Goal: Task Accomplishment & Management: Manage account settings

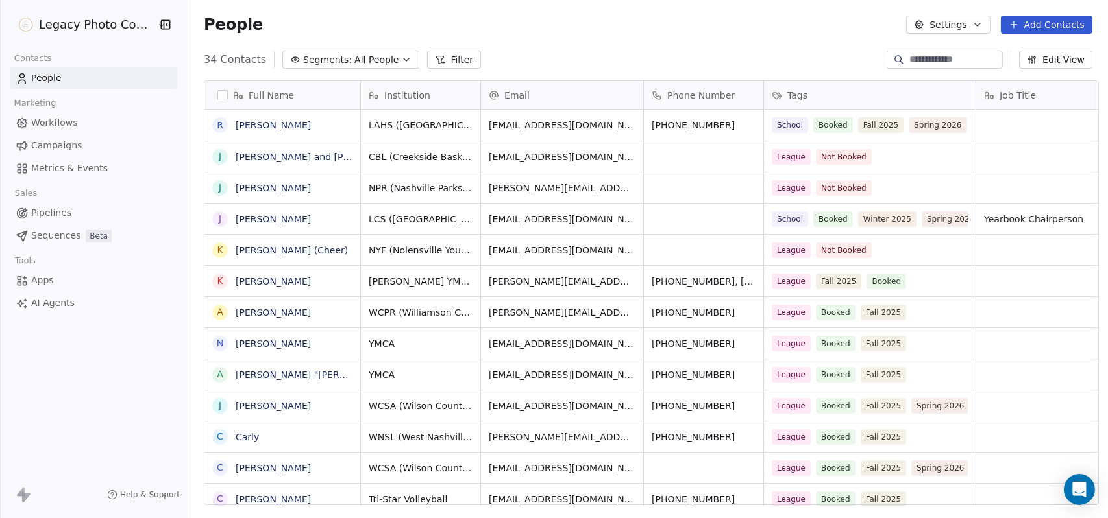
click at [966, 57] on input at bounding box center [954, 59] width 91 height 13
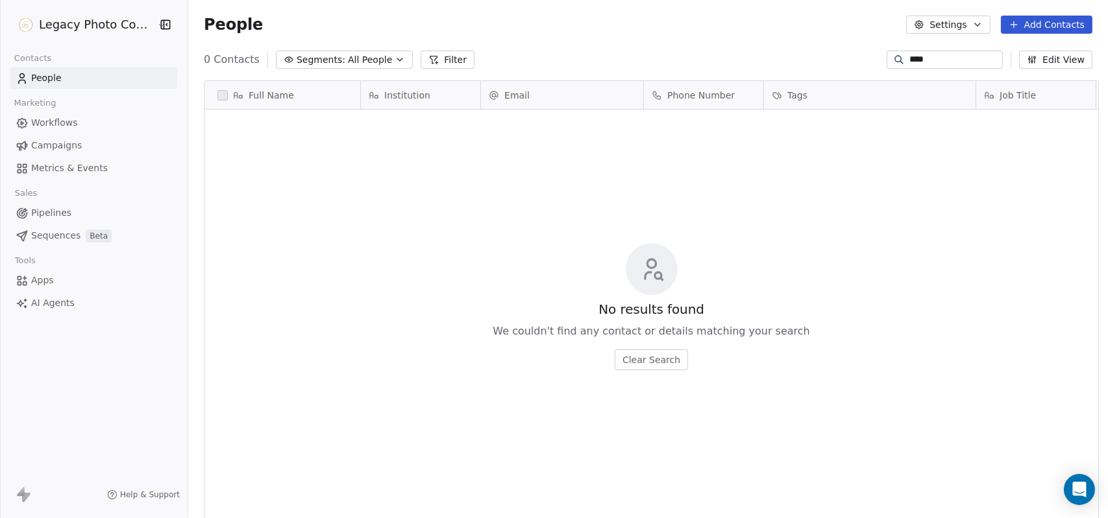
scroll to position [446, 916]
type input "*"
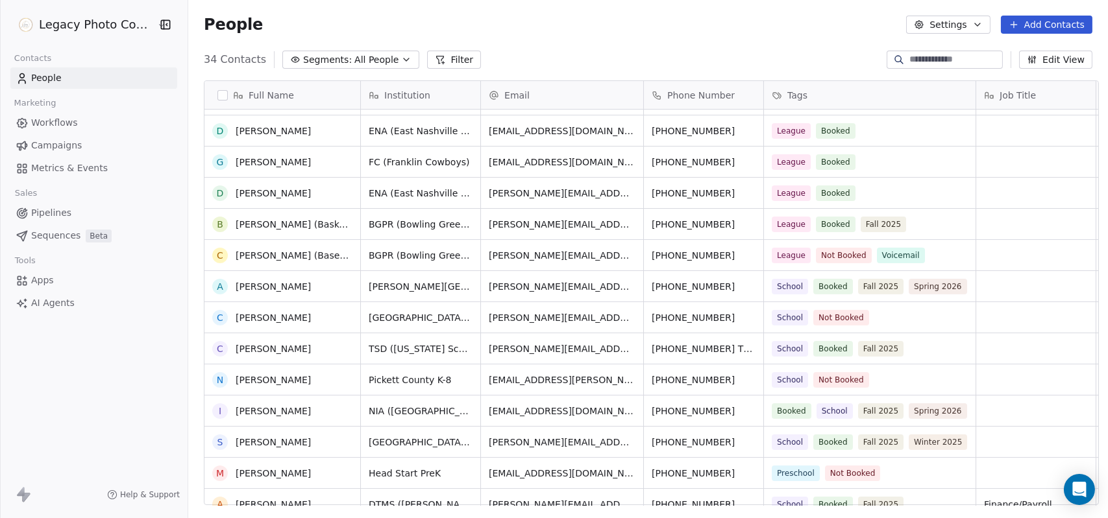
scroll to position [485, 0]
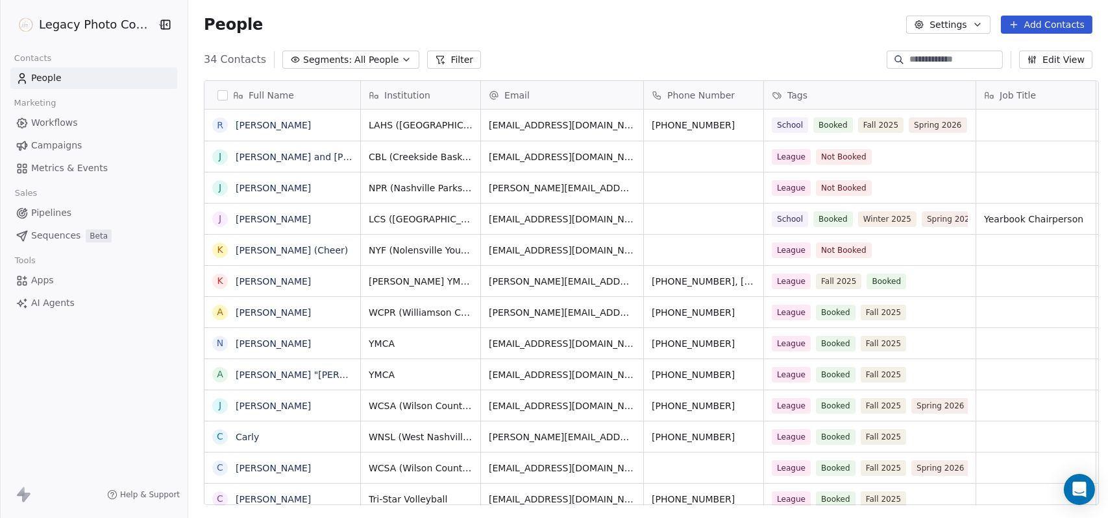
click at [57, 214] on span "Pipelines" at bounding box center [51, 213] width 40 height 14
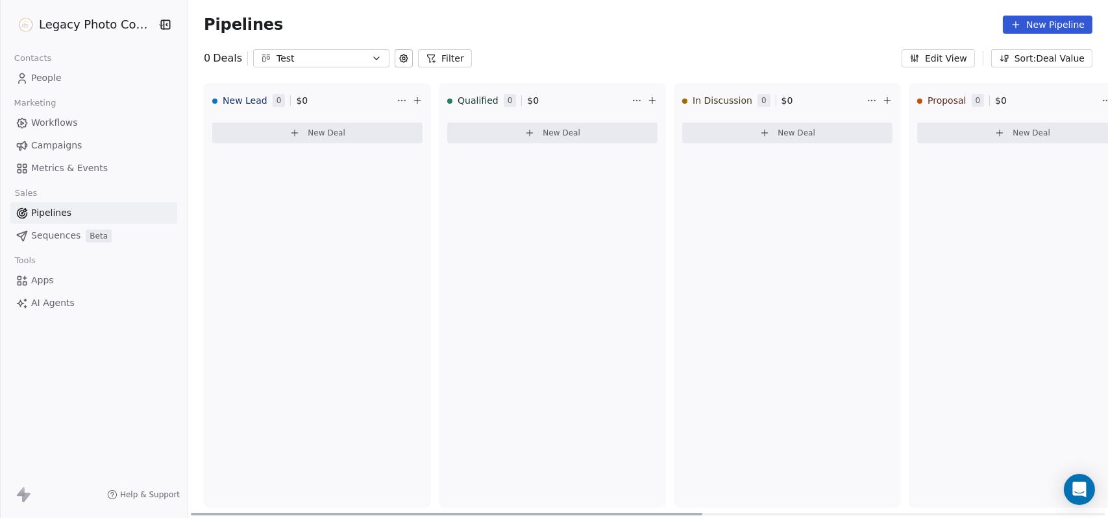
click at [300, 141] on button "New Deal" at bounding box center [317, 133] width 210 height 21
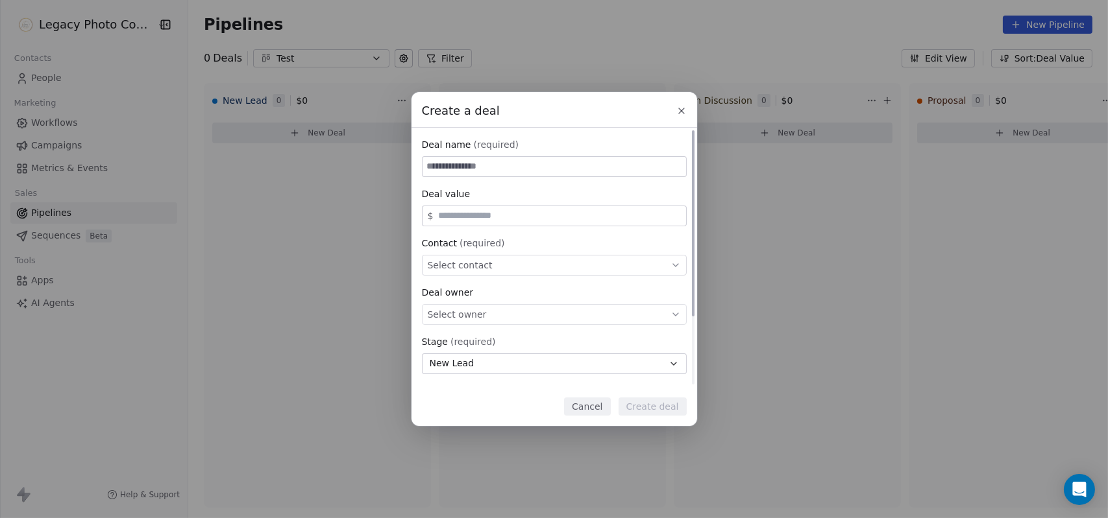
click at [517, 368] on button "New Lead" at bounding box center [554, 364] width 265 height 21
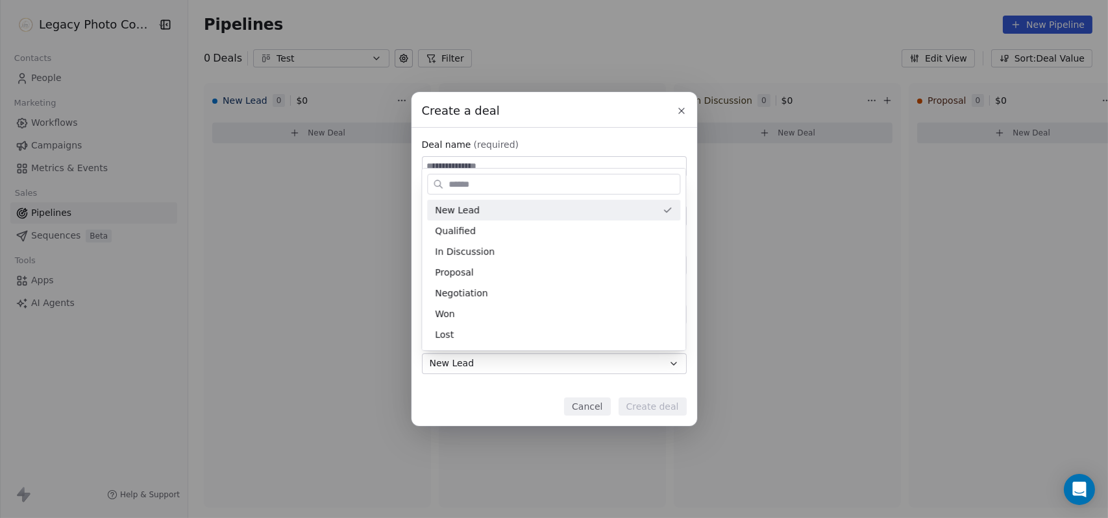
click at [517, 368] on div "Create a deal Deal name (required) Deal value $ Contact (required) Select conta…" at bounding box center [554, 259] width 1108 height 334
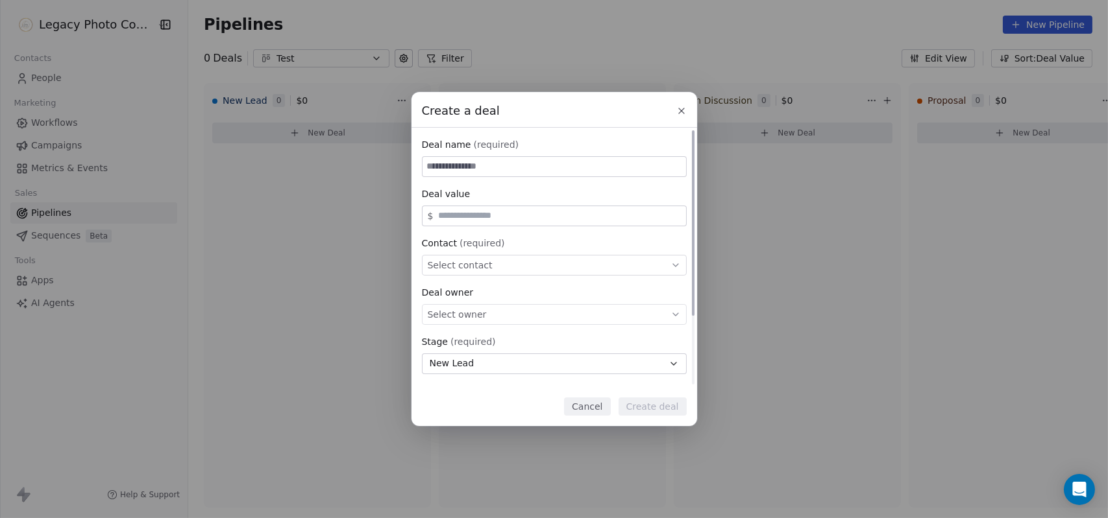
click at [552, 311] on div "Select owner" at bounding box center [554, 314] width 265 height 21
click at [561, 290] on div "Create a deal Deal name (required) Deal value $ Contact (required) Select conta…" at bounding box center [554, 259] width 1108 height 334
click at [604, 409] on button "Cancel" at bounding box center [587, 407] width 46 height 18
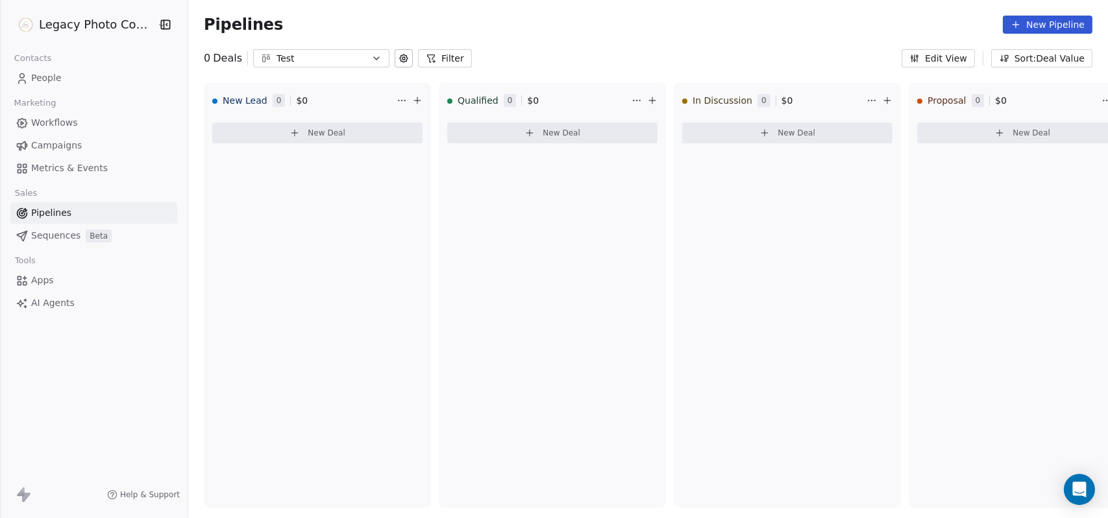
click at [64, 236] on span "Sequences" at bounding box center [55, 236] width 49 height 14
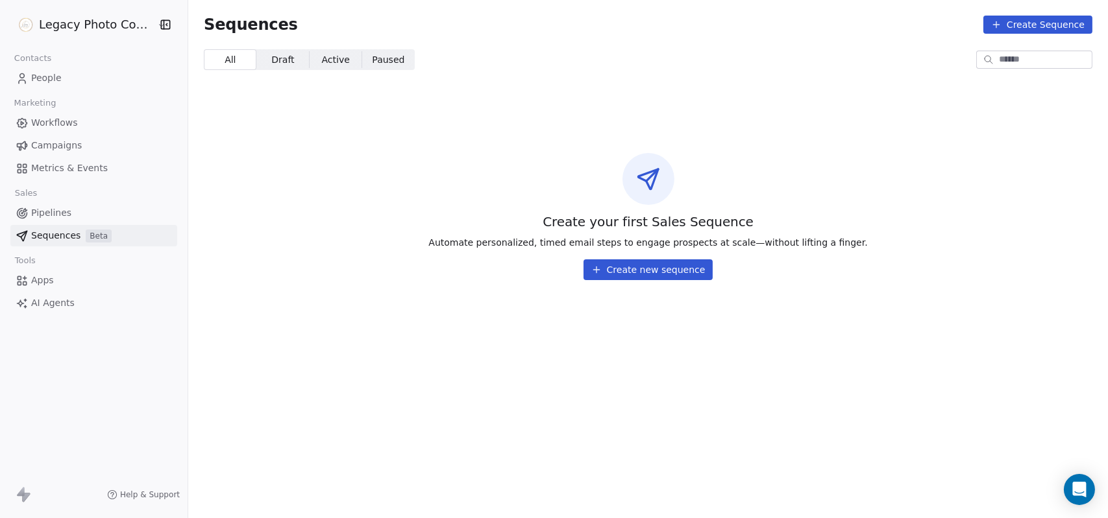
click at [88, 149] on link "Campaigns" at bounding box center [93, 145] width 167 height 21
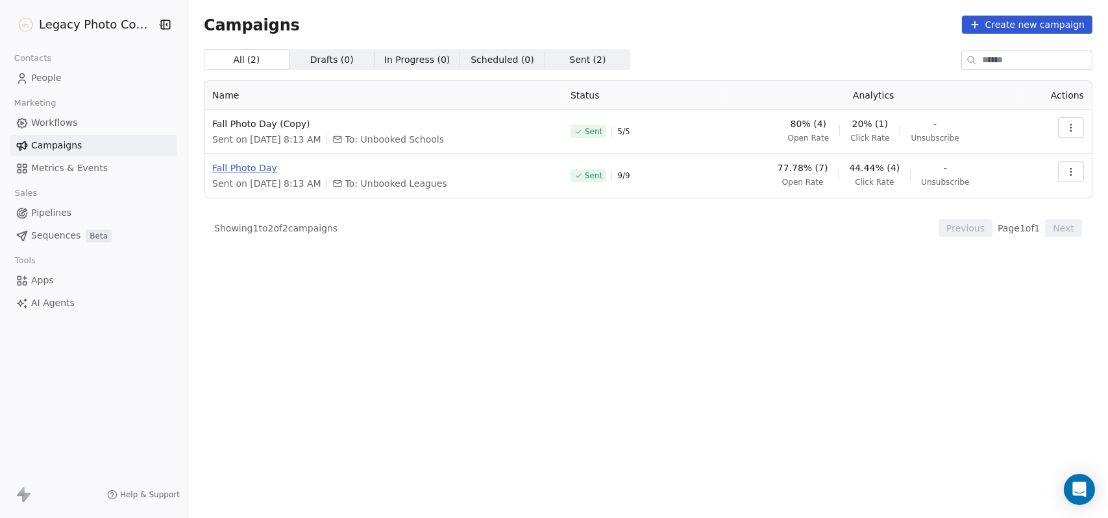
click at [243, 167] on span "Fall Photo Day" at bounding box center [383, 168] width 343 height 13
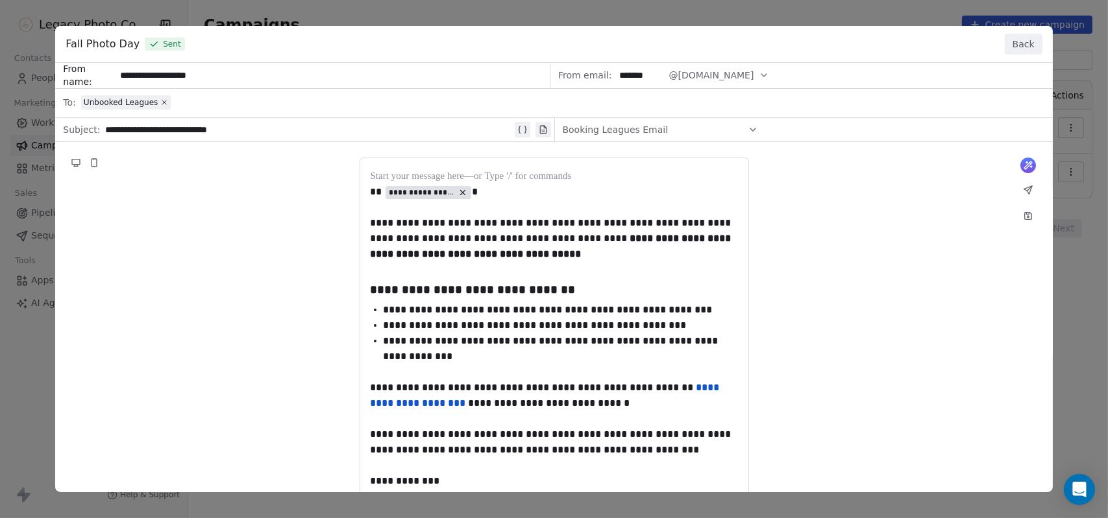
click at [29, 388] on div "**********" at bounding box center [554, 259] width 1108 height 518
click at [1025, 41] on button "Back" at bounding box center [1024, 44] width 38 height 21
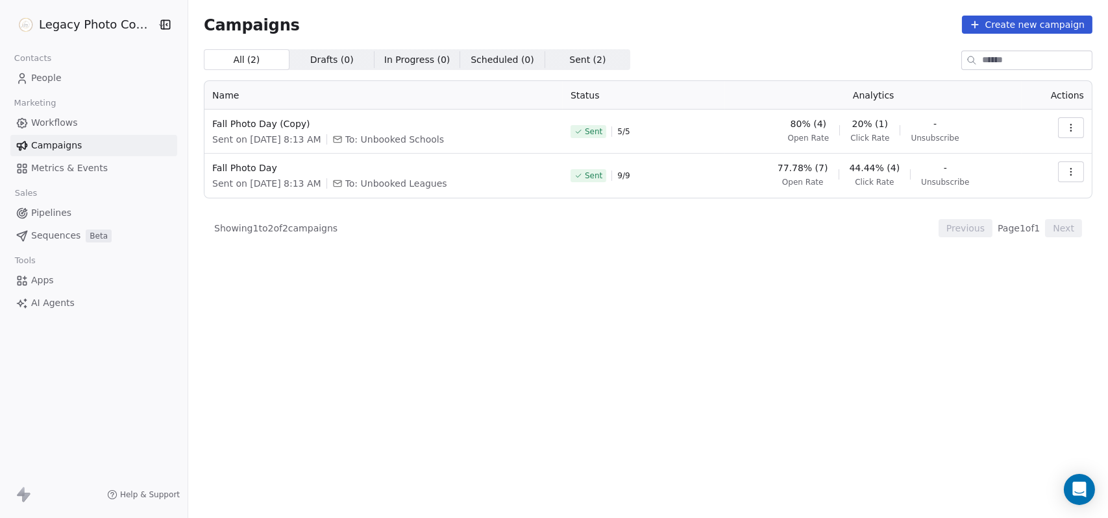
click at [48, 72] on span "People" at bounding box center [46, 78] width 30 height 14
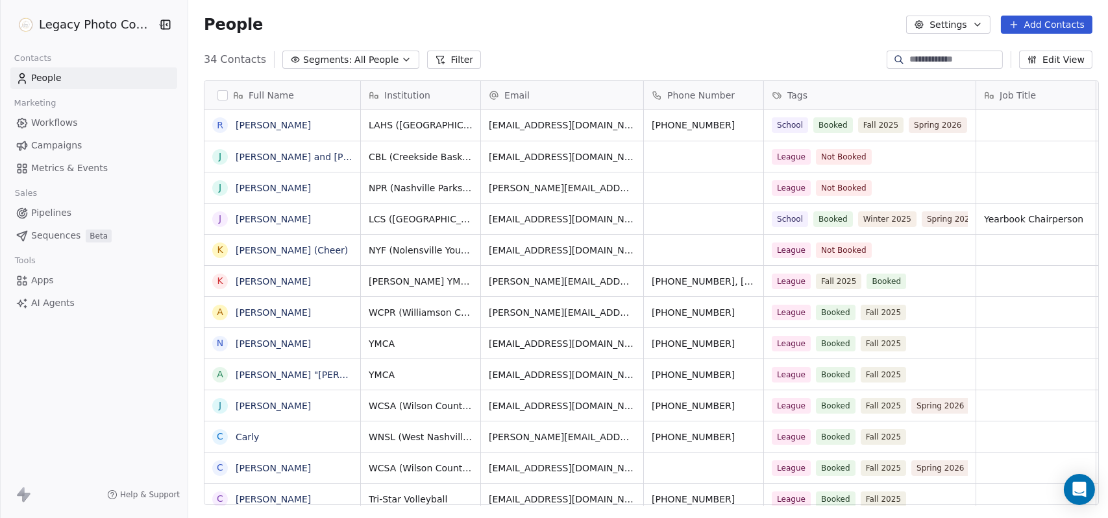
scroll to position [446, 916]
click at [814, 34] on div "People Settings Add Contacts" at bounding box center [648, 24] width 920 height 49
click at [126, 73] on link "People" at bounding box center [93, 77] width 167 height 21
click at [982, 26] on icon "button" at bounding box center [977, 24] width 10 height 10
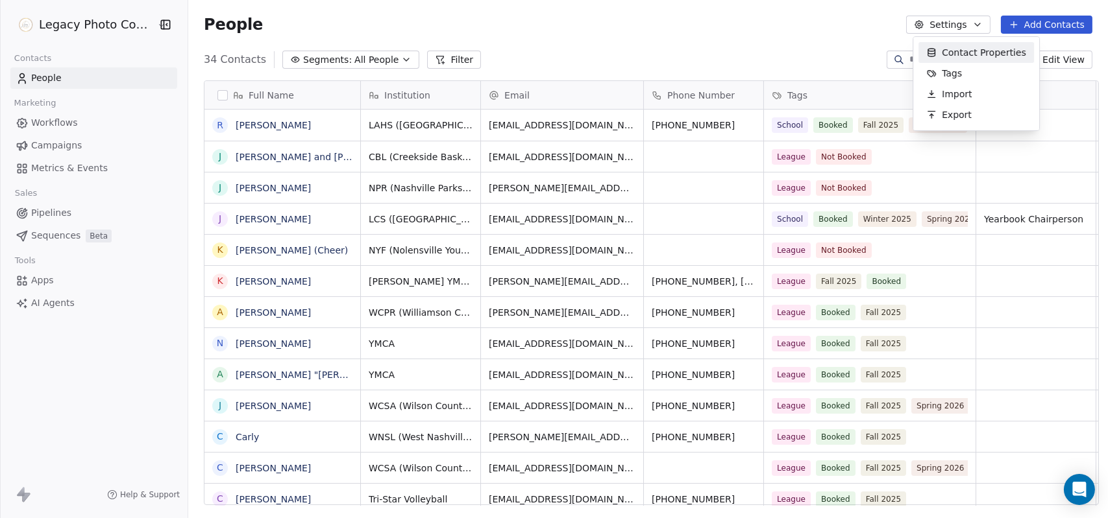
click at [825, 36] on html "Legacy Photo Company Contacts People Marketing Workflows Campaigns Metrics & Ev…" at bounding box center [554, 259] width 1108 height 518
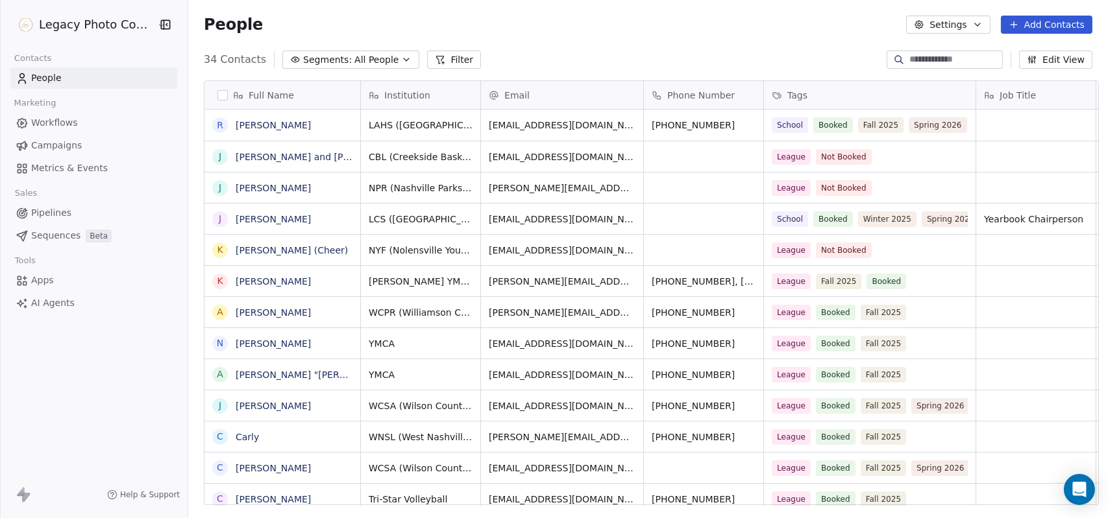
click at [26, 493] on icon at bounding box center [24, 495] width 16 height 16
click at [25, 25] on html "Legacy Photo Company Contacts People Marketing Workflows Campaigns Metrics & Ev…" at bounding box center [554, 259] width 1108 height 518
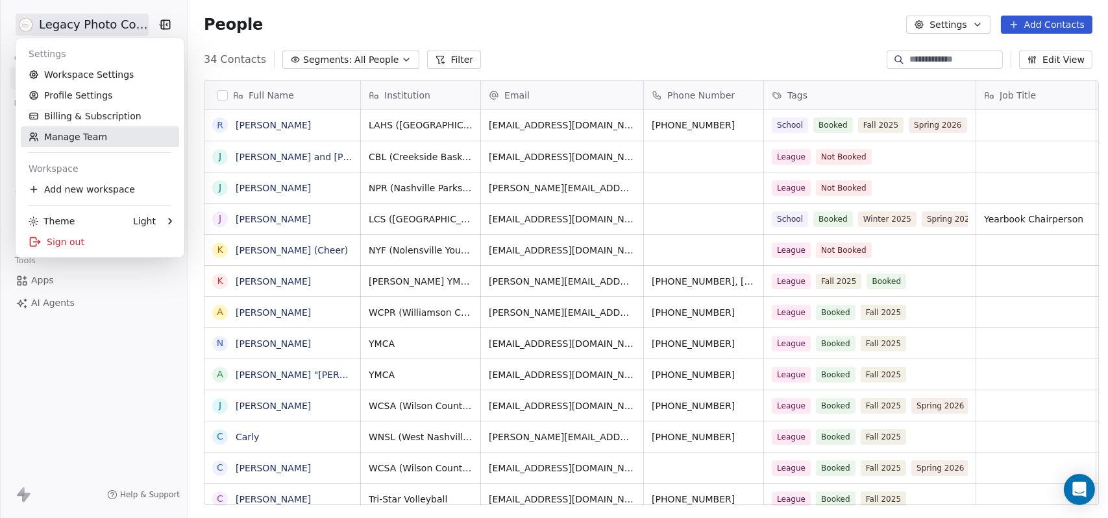
click at [104, 142] on link "Manage Team" at bounding box center [100, 137] width 158 height 21
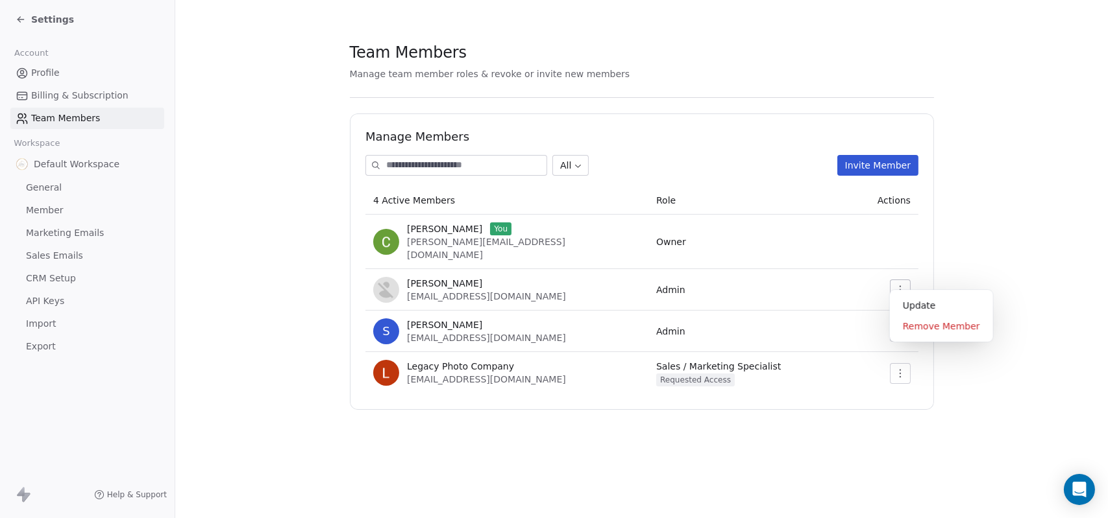
click at [901, 285] on icon "button" at bounding box center [900, 290] width 10 height 10
click at [929, 325] on div "Remove Member" at bounding box center [941, 326] width 93 height 21
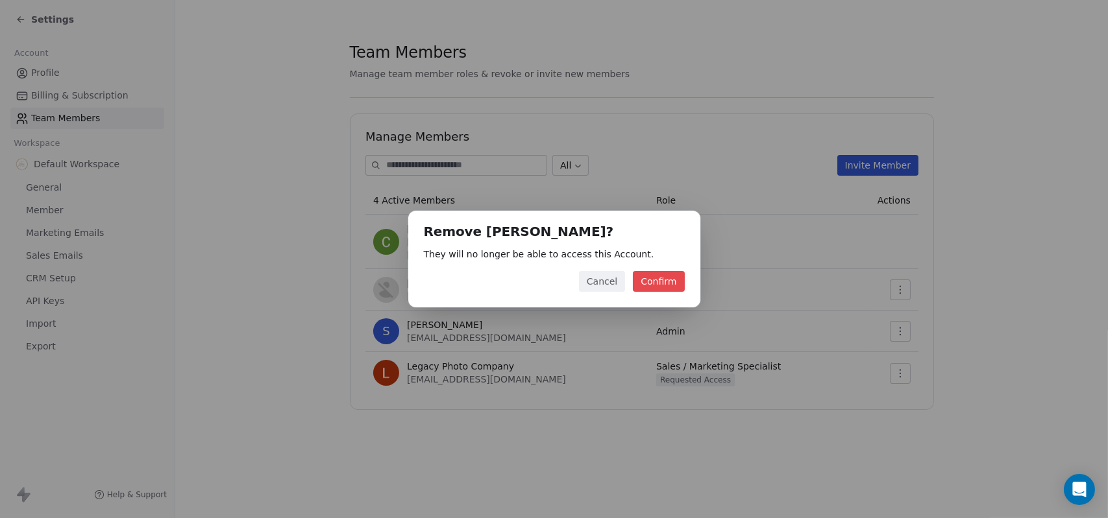
click at [661, 277] on button "Confirm" at bounding box center [658, 281] width 51 height 21
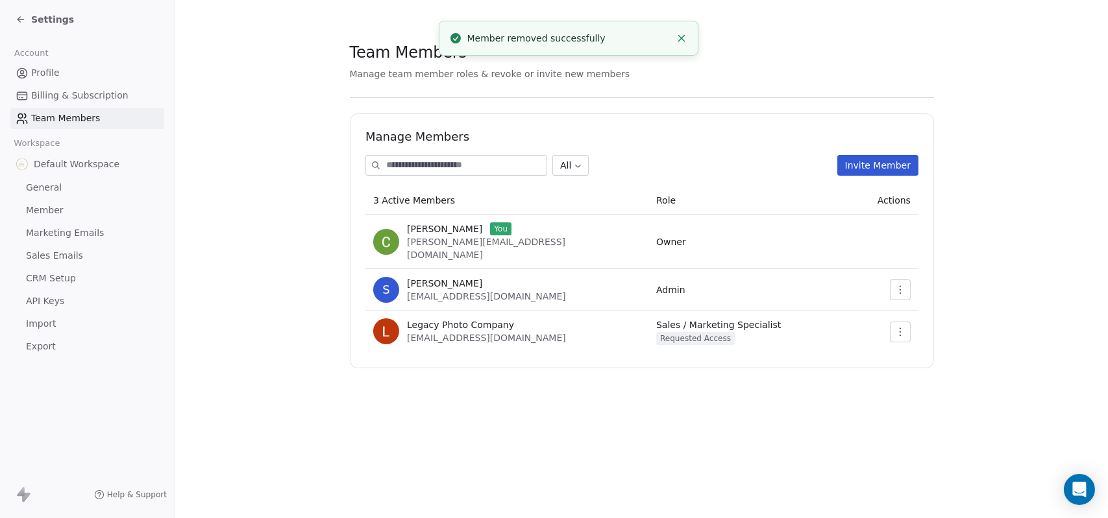
click at [228, 202] on section "Team Members Manage team member roles & revoke or invite new members Manage Mem…" at bounding box center [641, 205] width 933 height 410
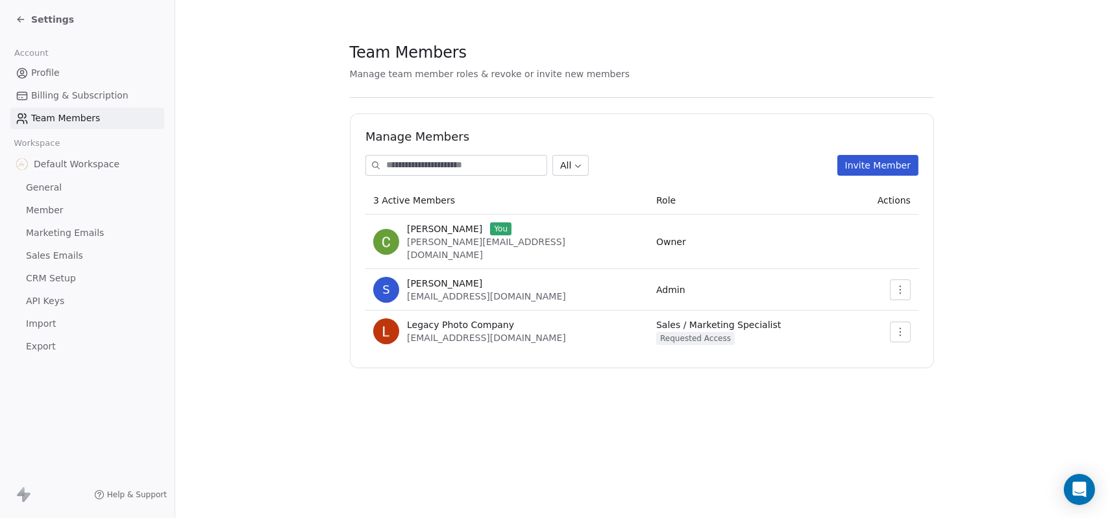
click at [489, 416] on div "Team Members Manage team member roles & revoke or invite new members Manage Mem…" at bounding box center [641, 259] width 933 height 518
click at [904, 285] on icon "button" at bounding box center [900, 290] width 10 height 10
click at [581, 474] on div "Team Members Manage team member roles & revoke or invite new members Manage Mem…" at bounding box center [641, 259] width 933 height 518
click at [241, 306] on section "Team Members Manage team member roles & revoke or invite new members Manage Mem…" at bounding box center [641, 205] width 933 height 410
click at [43, 305] on span "API Keys" at bounding box center [45, 302] width 38 height 14
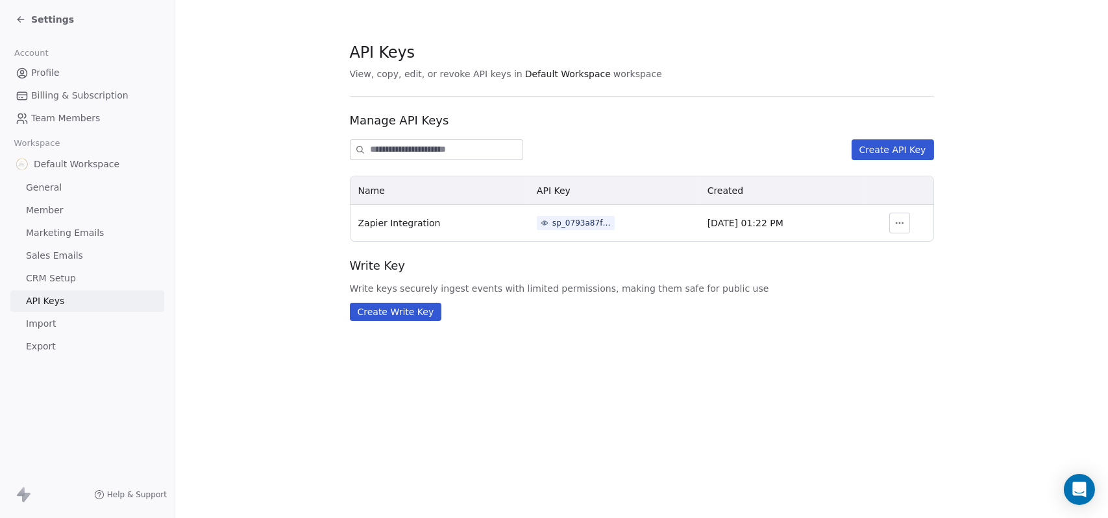
click at [278, 371] on div "API Keys View, copy, edit, or revoke API keys in Default Workspace workspace Ma…" at bounding box center [641, 259] width 933 height 518
click at [84, 282] on link "CRM Setup" at bounding box center [87, 278] width 154 height 21
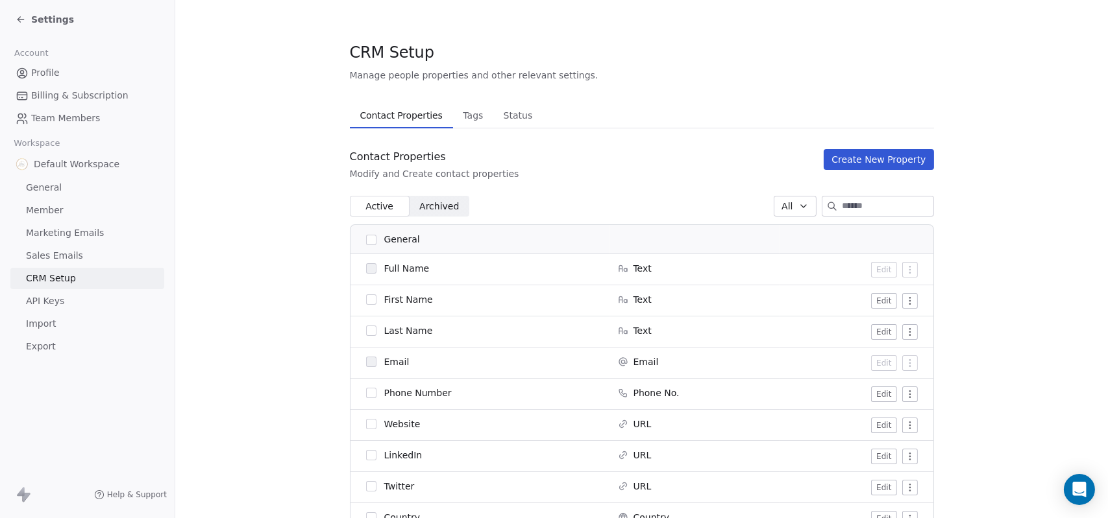
click at [26, 18] on div "Settings" at bounding box center [45, 19] width 58 height 13
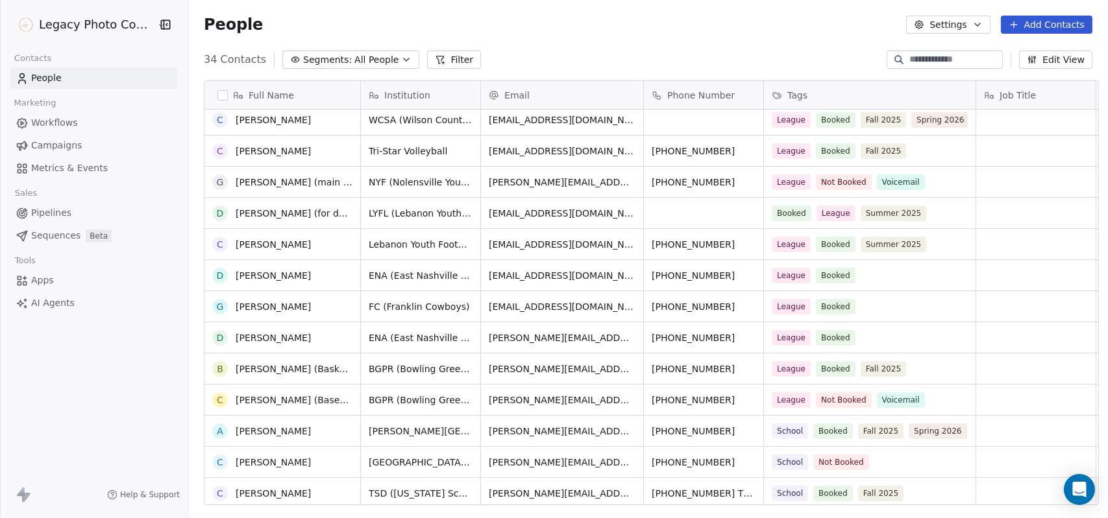
scroll to position [662, 0]
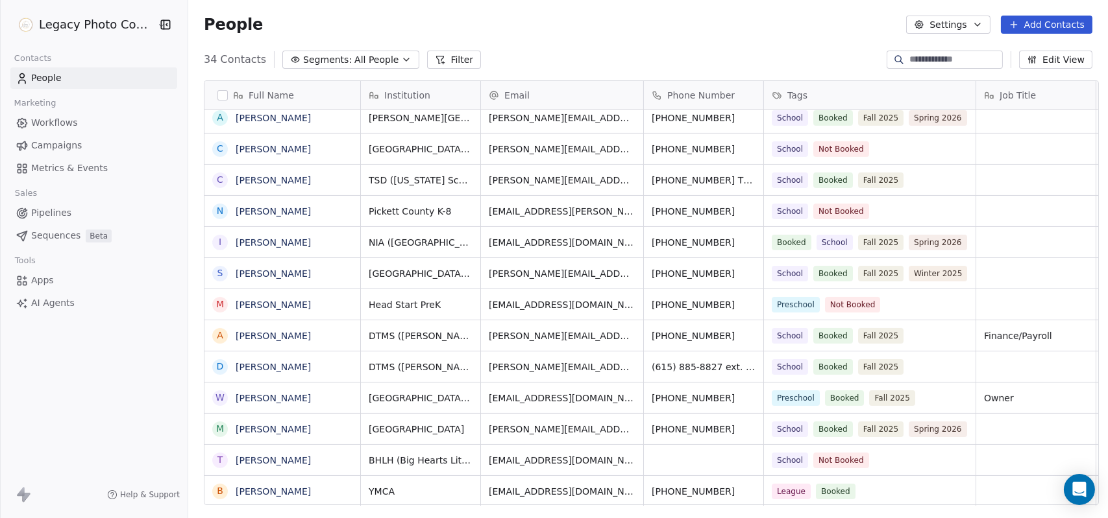
click at [970, 60] on input at bounding box center [954, 59] width 91 height 13
type input "*"
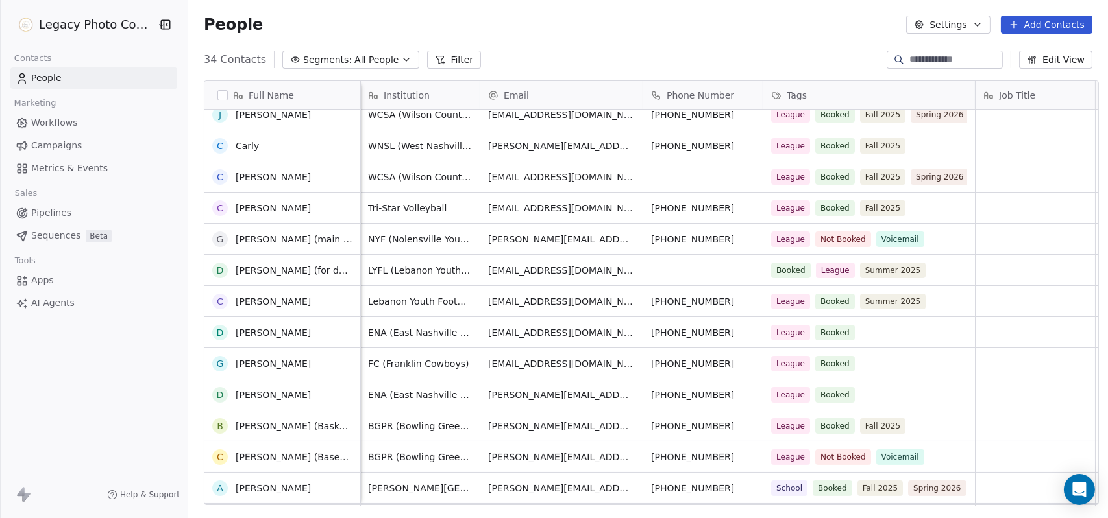
scroll to position [0, 0]
